Goal: Communication & Community: Answer question/provide support

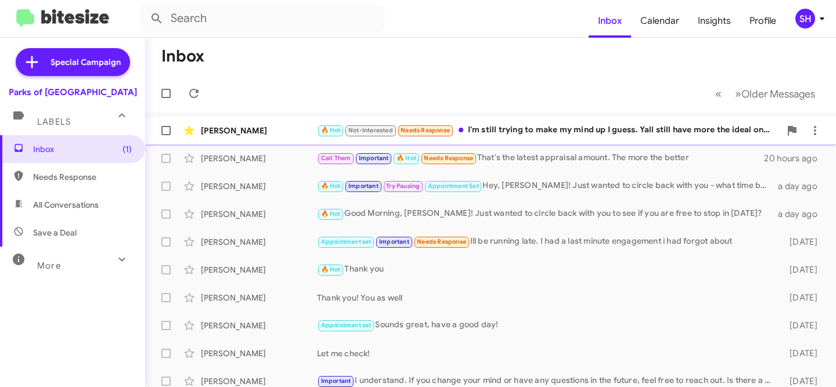
click at [521, 125] on div "🔥 Hot Not-Interested Needs Response I'm still trying to make my mind up I guess…" at bounding box center [548, 130] width 463 height 13
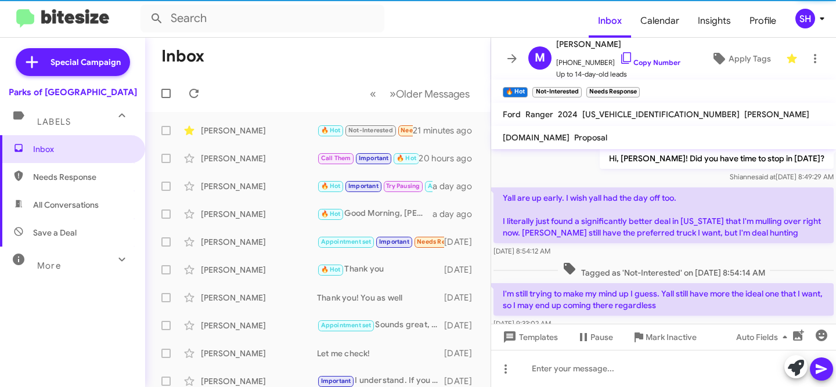
scroll to position [241, 0]
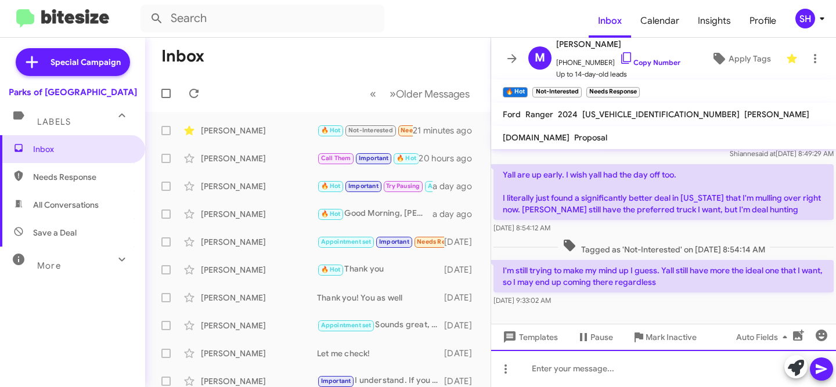
click at [593, 369] on div at bounding box center [663, 368] width 345 height 37
drag, startPoint x: 585, startPoint y: 374, endPoint x: 599, endPoint y: 367, distance: 15.3
click at [586, 374] on div at bounding box center [663, 368] width 345 height 37
click at [553, 369] on div at bounding box center [663, 368] width 345 height 37
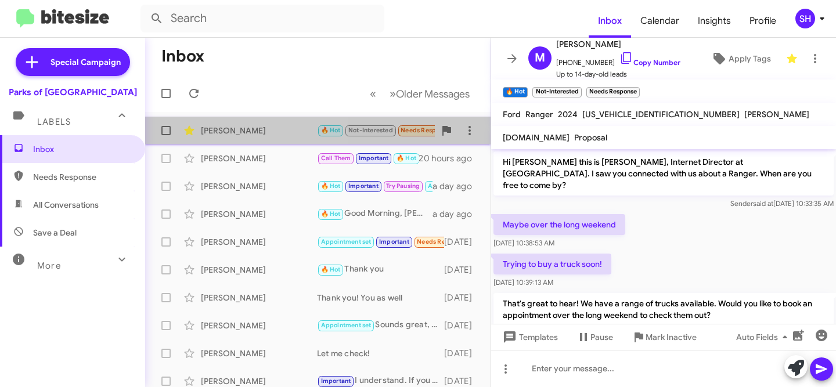
click at [272, 143] on span "Michael Henry 🔥 Hot Not-Interested Needs Response I'm still trying to make my m…" at bounding box center [317, 131] width 345 height 28
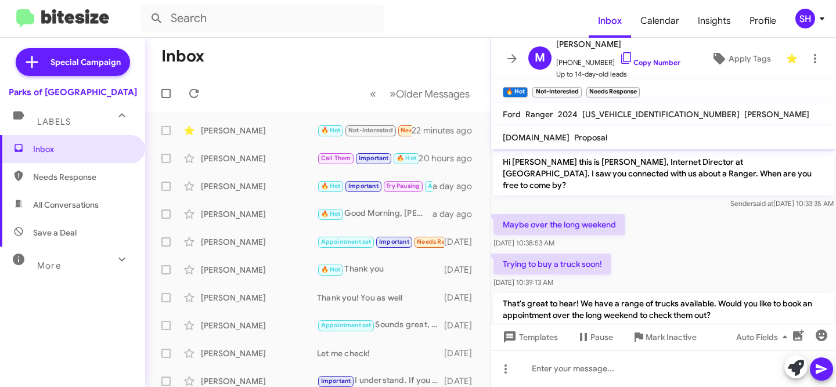
click at [723, 254] on div "Trying to buy a truck soon! Aug 28, 2025, 10:39:13 AM" at bounding box center [663, 270] width 345 height 39
click at [616, 214] on p "Maybe over the long weekend" at bounding box center [559, 224] width 132 height 21
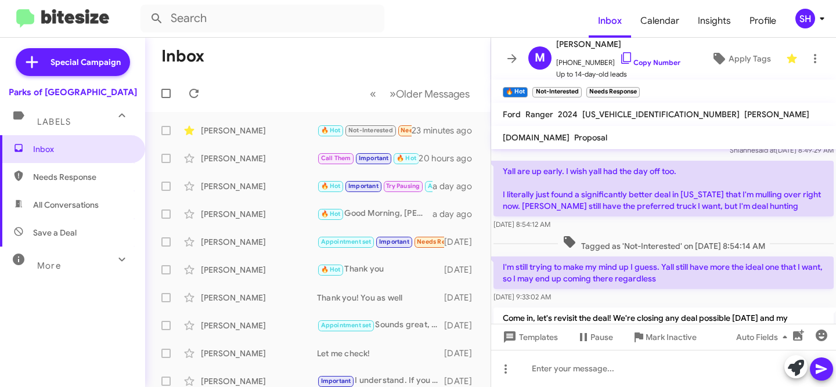
scroll to position [245, 0]
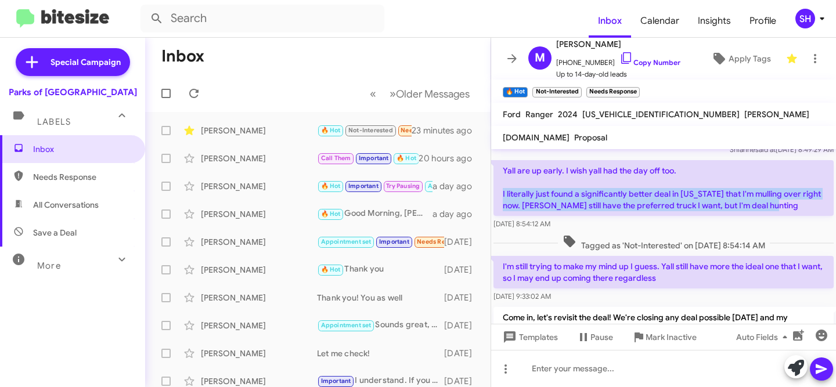
drag, startPoint x: 771, startPoint y: 191, endPoint x: 501, endPoint y: 178, distance: 269.6
click at [500, 178] on p "Yall are up early. I wish yall had the day off too. I literally just found a si…" at bounding box center [663, 188] width 340 height 56
copy p "I literally just found a significantly better deal in South Carolina that I'm m…"
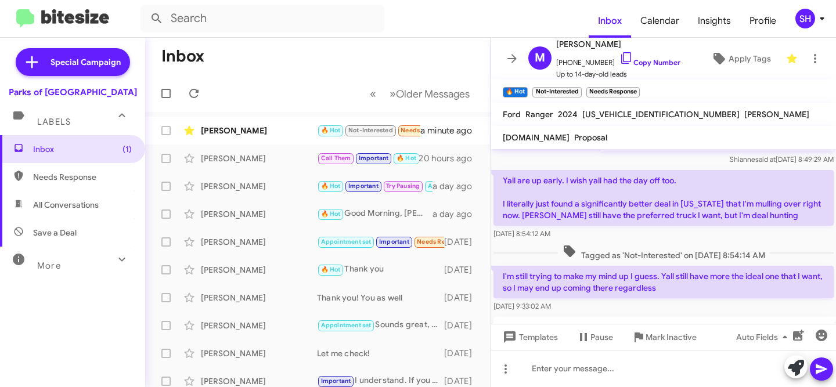
scroll to position [360, 0]
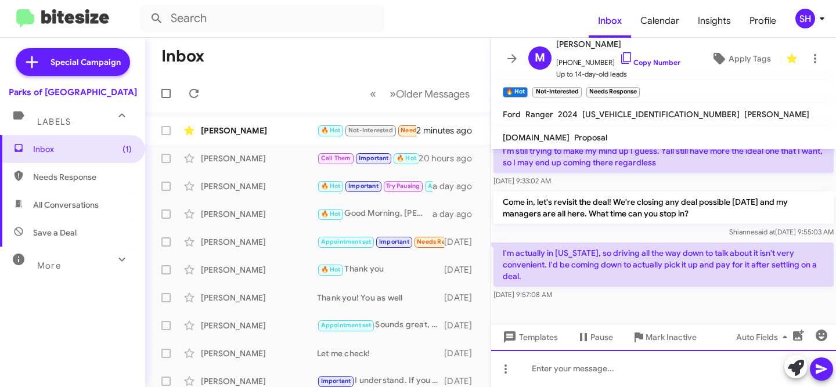
click at [613, 369] on div at bounding box center [663, 368] width 345 height 37
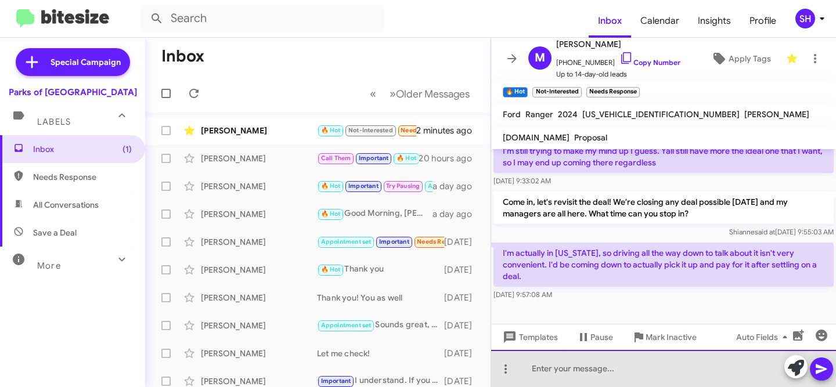
click at [626, 363] on div at bounding box center [663, 368] width 345 height 37
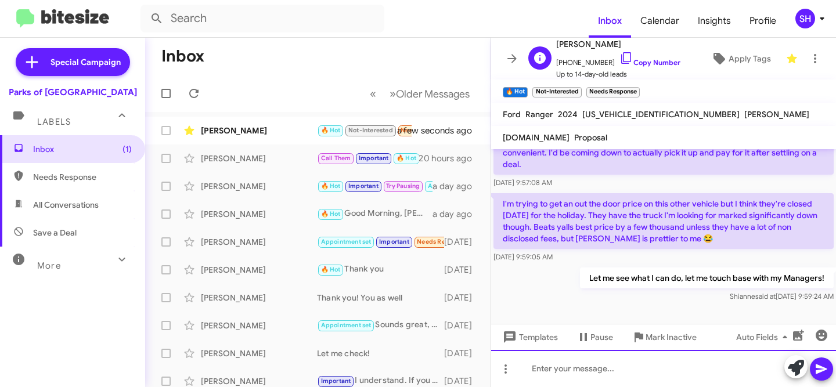
scroll to position [480, 0]
